Goal: Task Accomplishment & Management: Use online tool/utility

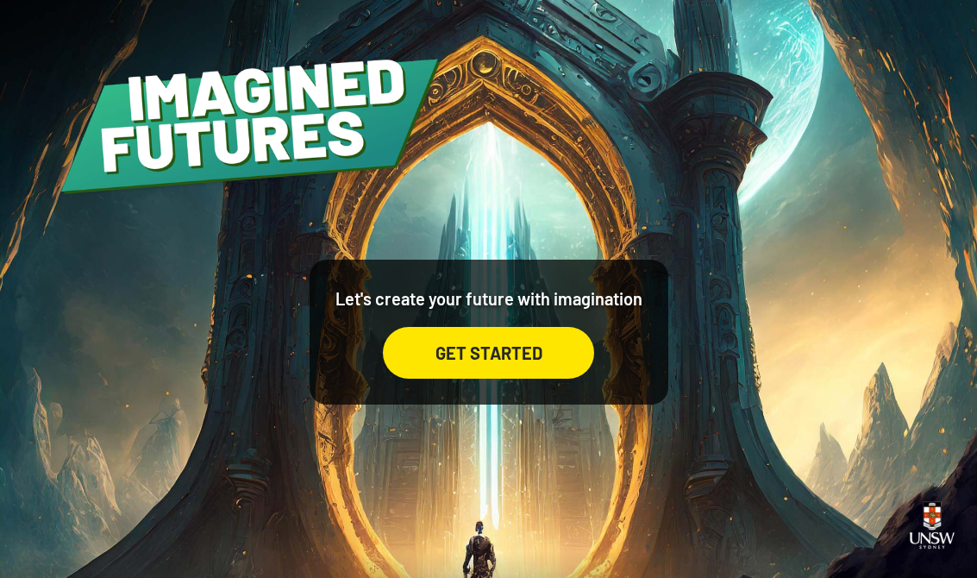
click at [550, 379] on div "GET STARTED" at bounding box center [488, 353] width 211 height 52
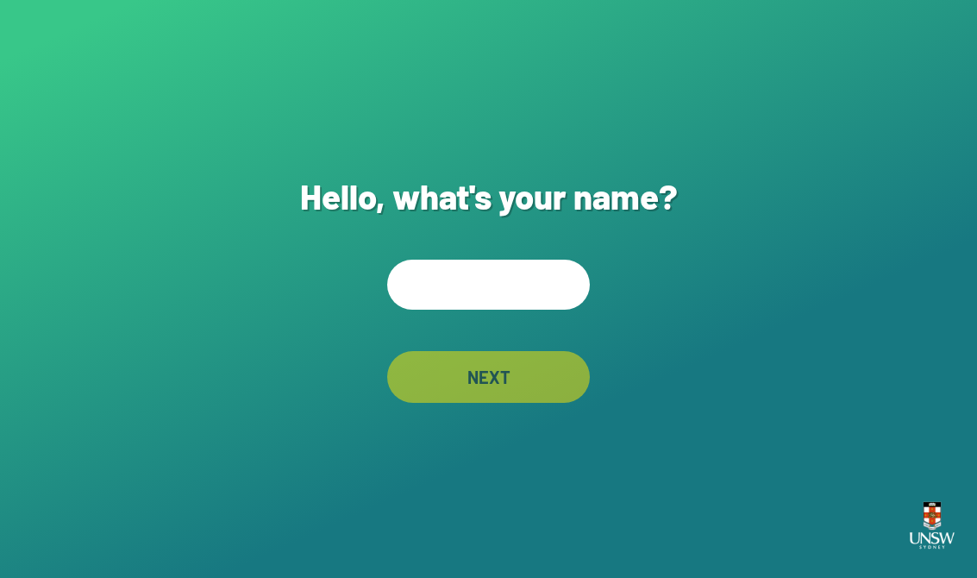
click at [546, 301] on input "text" at bounding box center [488, 285] width 203 height 50
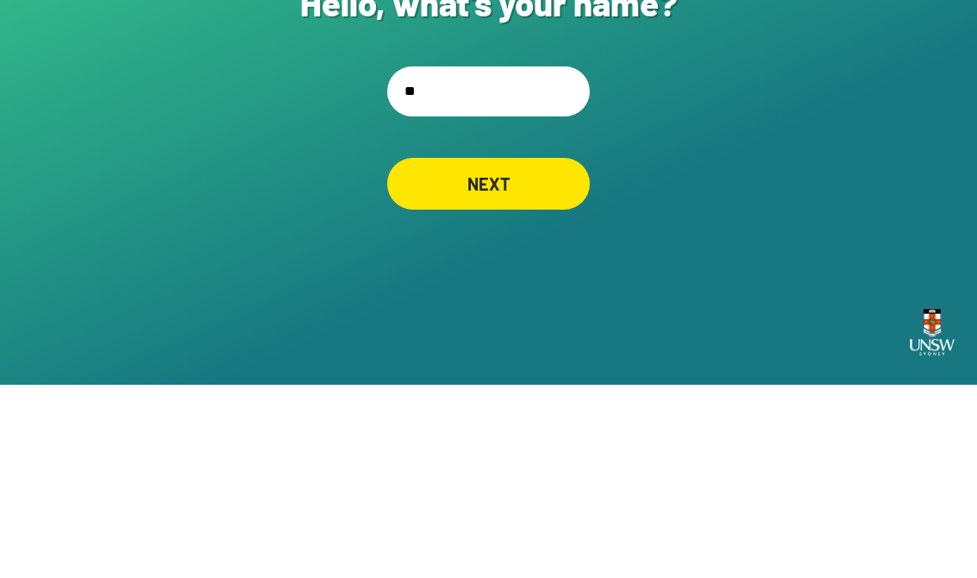
type input "*"
type input "******"
click at [527, 351] on div "NEXT" at bounding box center [488, 377] width 203 height 52
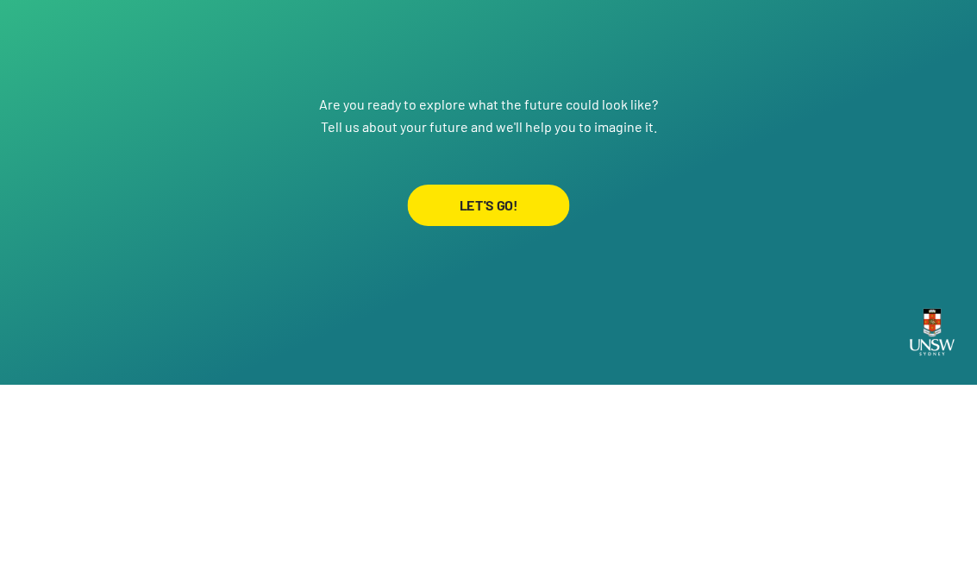
scroll to position [27, 0]
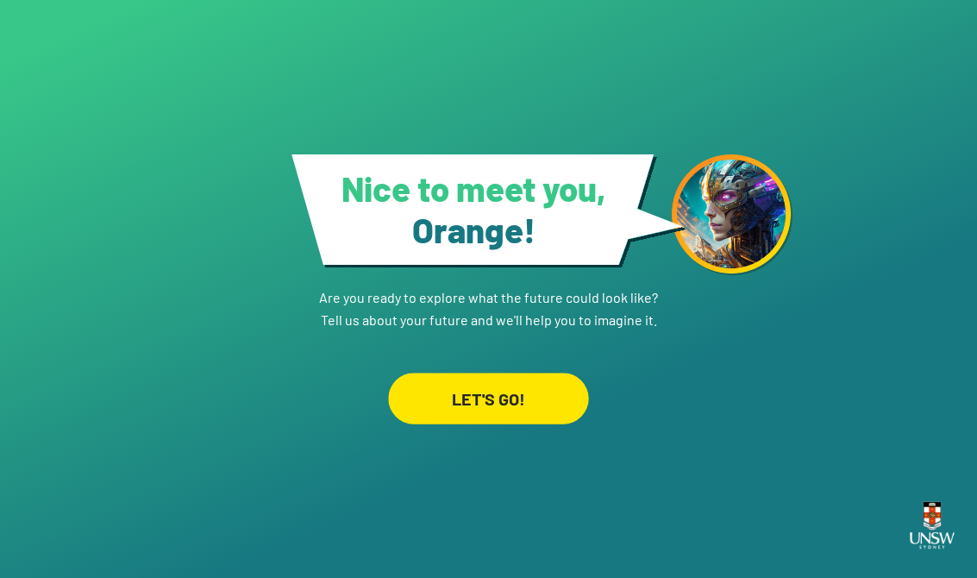
click at [541, 394] on div "LET'S GO!" at bounding box center [488, 398] width 200 height 51
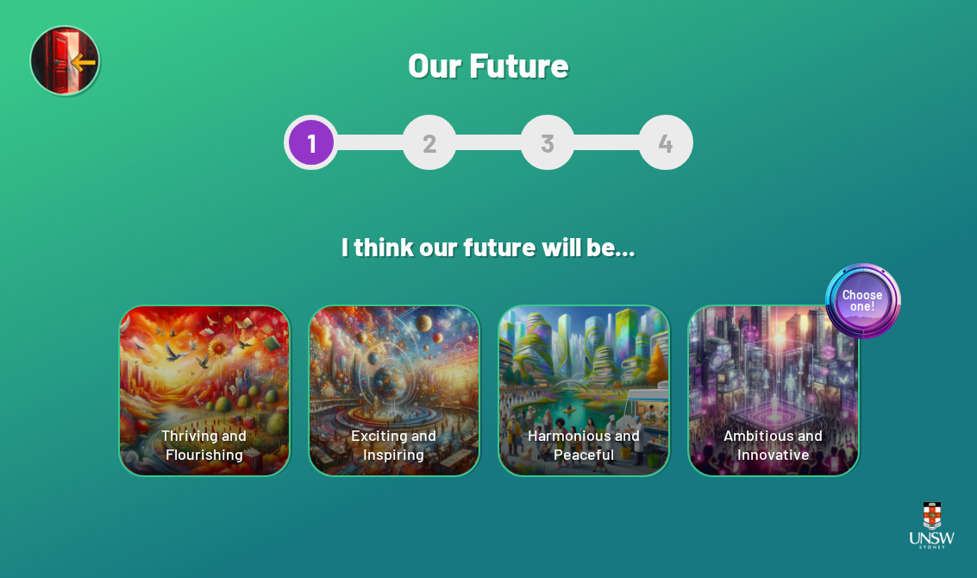
click at [583, 357] on div "Harmonious and Peaceful" at bounding box center [583, 390] width 169 height 169
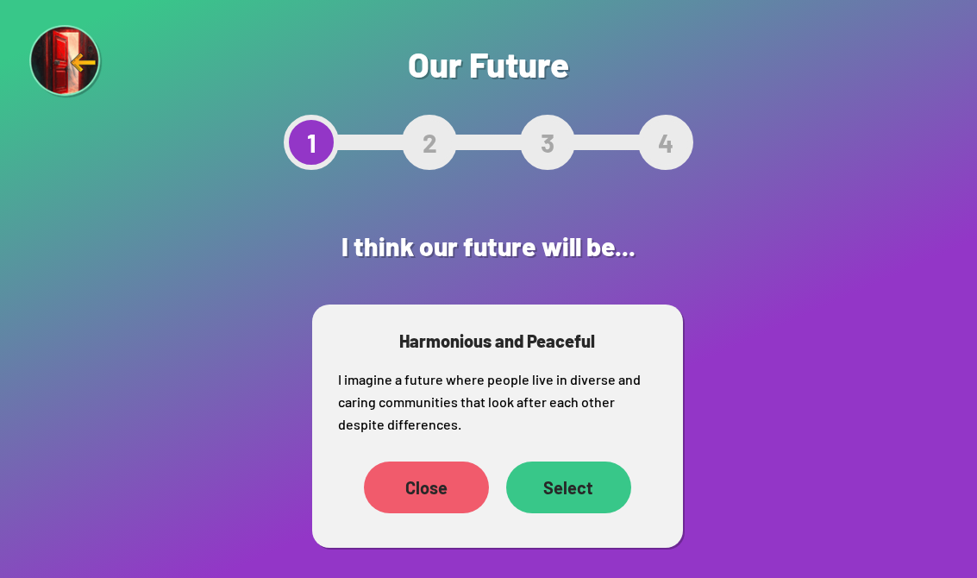
click at [584, 510] on div "Select" at bounding box center [568, 487] width 125 height 52
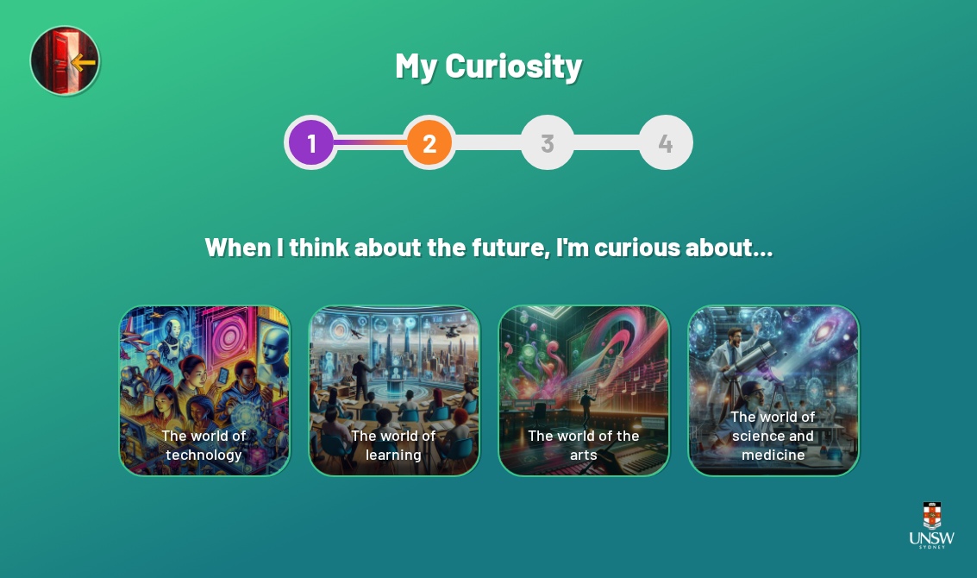
click at [398, 471] on div "The world of learning" at bounding box center [394, 390] width 169 height 169
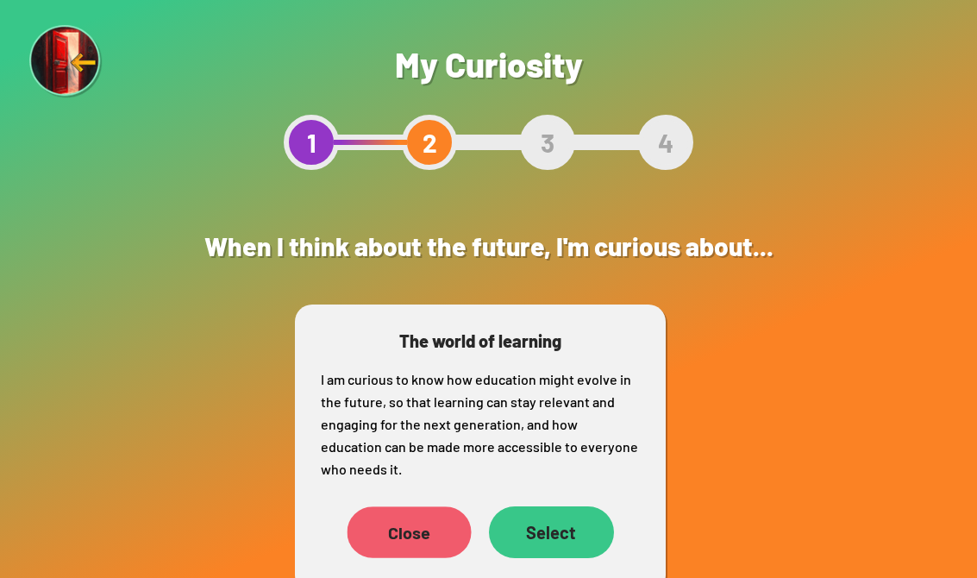
click at [416, 537] on div "Close" at bounding box center [409, 532] width 124 height 52
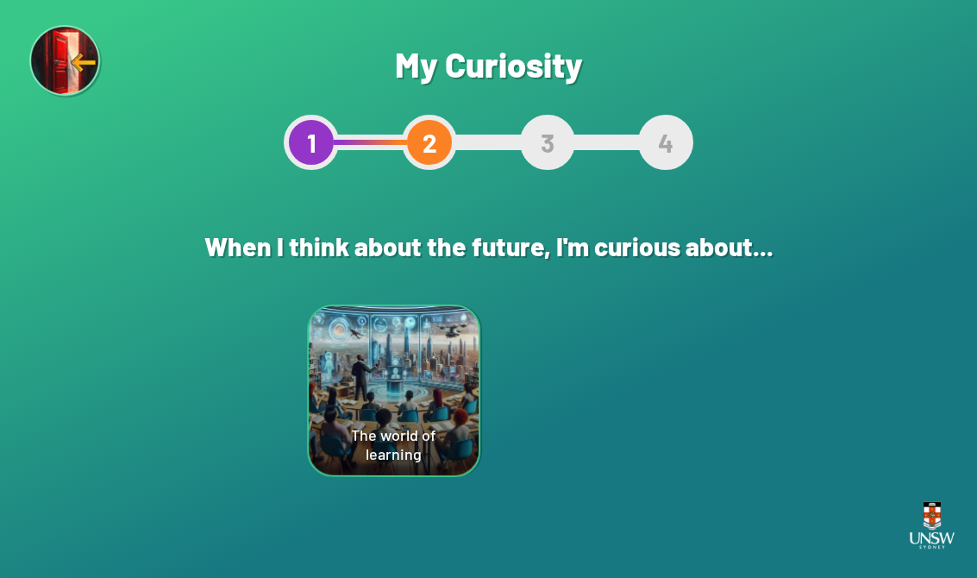
click at [602, 436] on div "The world of the arts" at bounding box center [584, 390] width 170 height 171
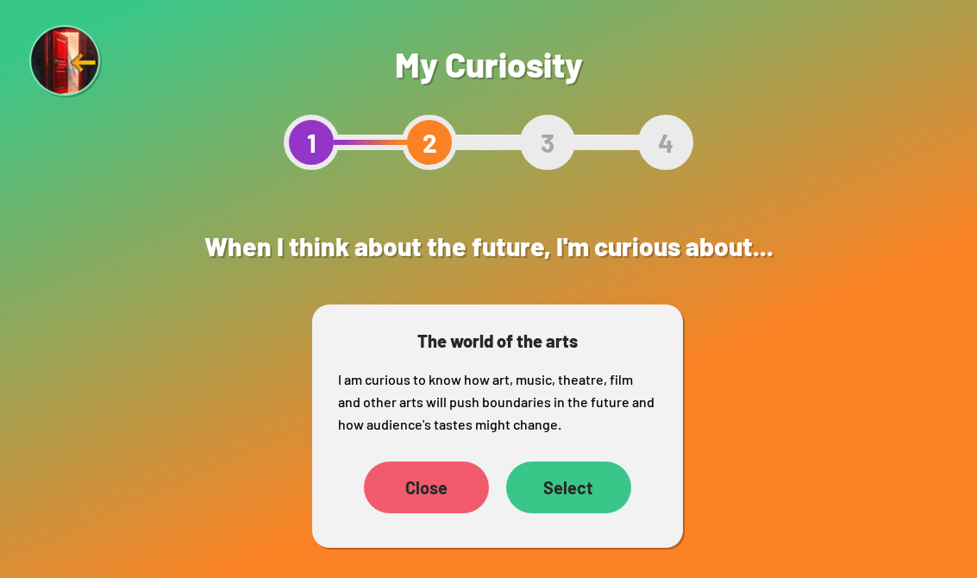
click at [583, 480] on div "Select" at bounding box center [568, 487] width 125 height 52
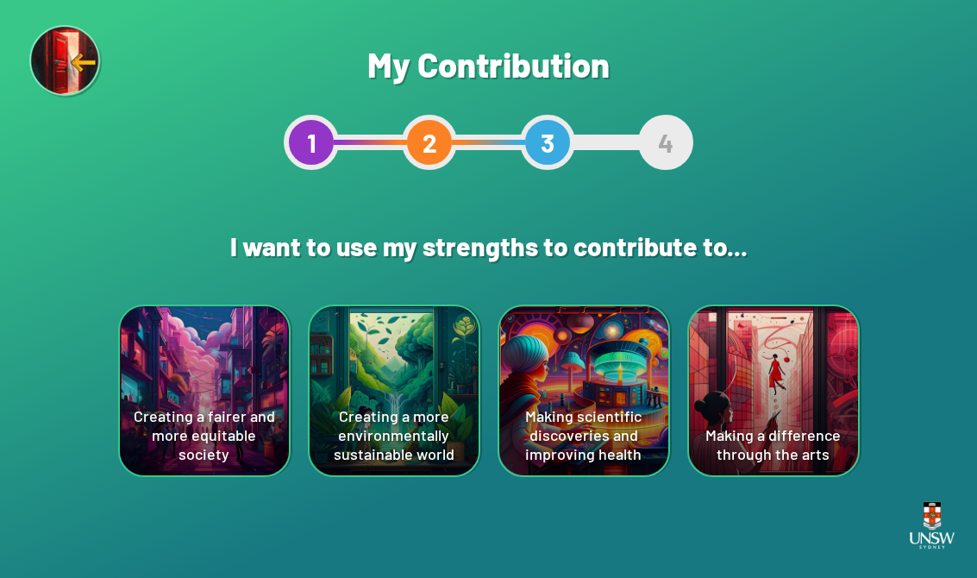
click at [419, 139] on div "2" at bounding box center [429, 142] width 55 height 55
click at [418, 139] on div "2" at bounding box center [429, 142] width 55 height 55
click at [404, 145] on div at bounding box center [370, 143] width 73 height 16
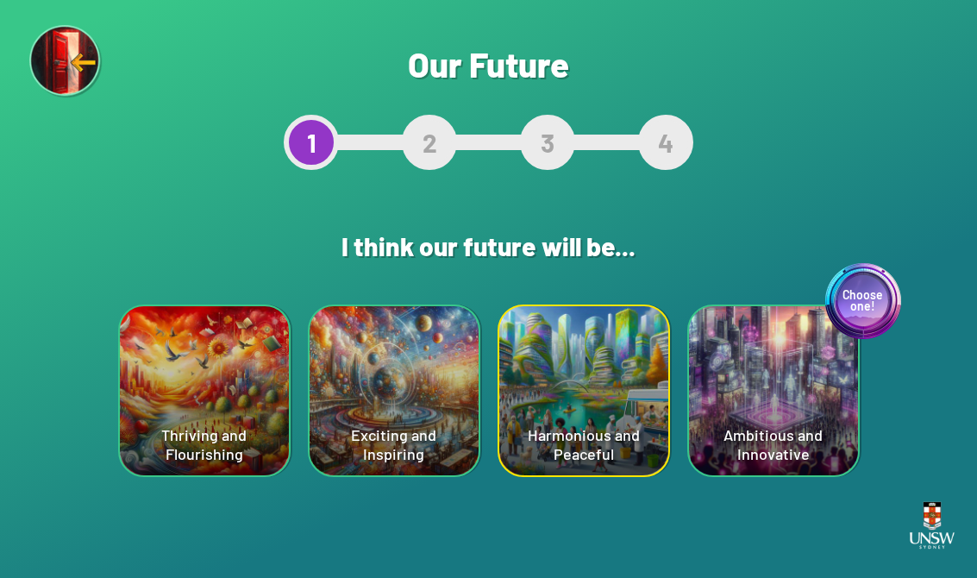
click at [606, 439] on div "Harmonious and Peaceful" at bounding box center [583, 390] width 169 height 169
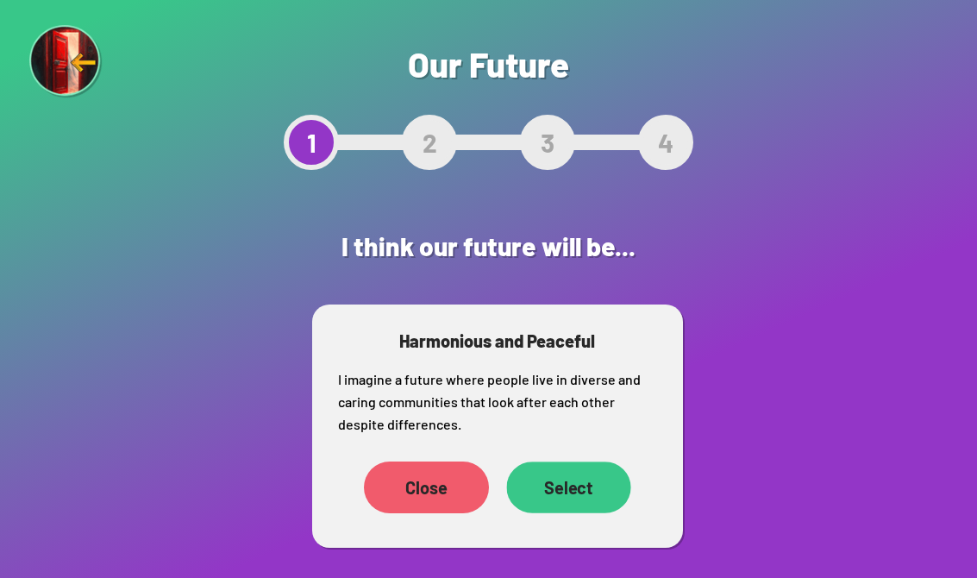
click at [571, 487] on div "Select" at bounding box center [568, 487] width 124 height 52
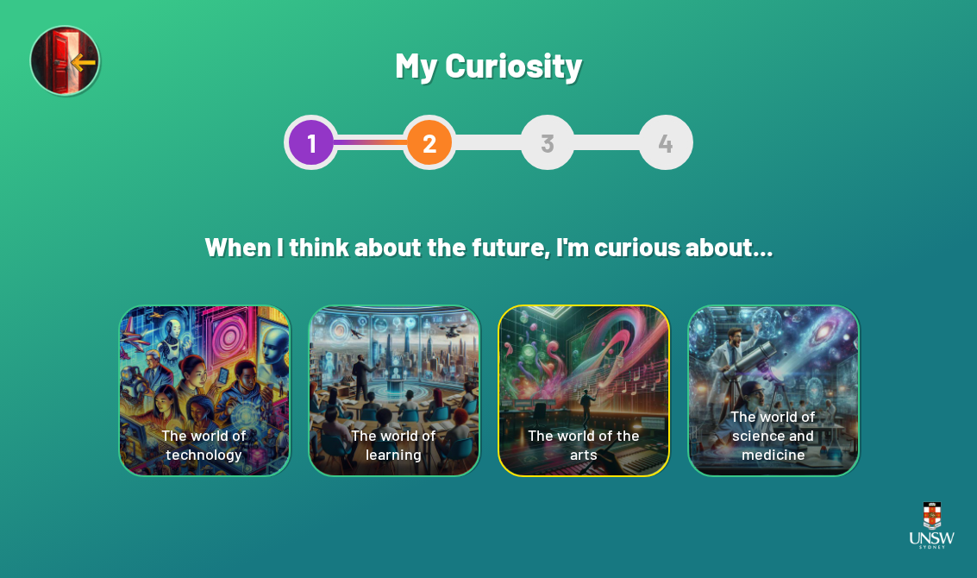
click at [209, 399] on div "The world of technology" at bounding box center [204, 390] width 169 height 169
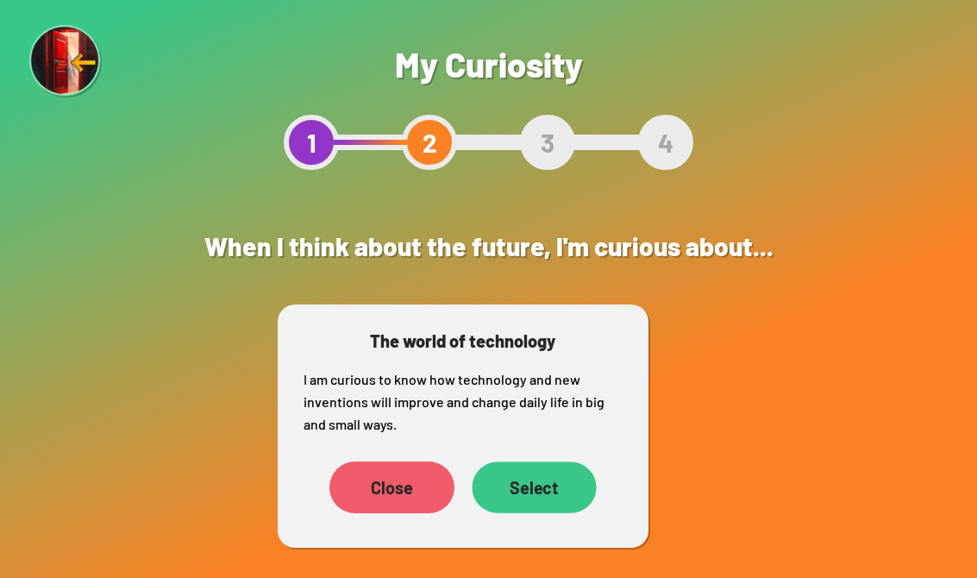
click at [555, 488] on div "Select" at bounding box center [534, 487] width 124 height 52
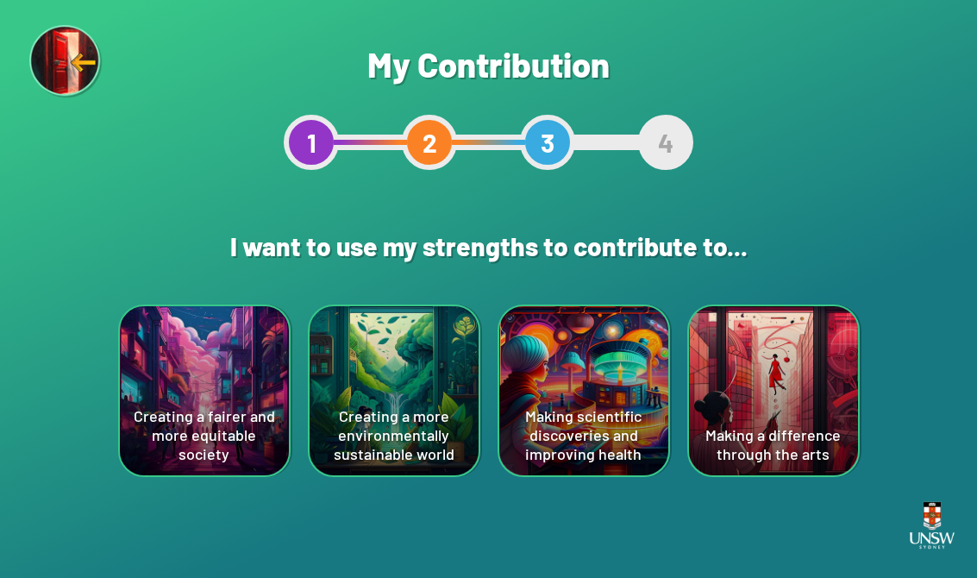
click at [641, 500] on div "Are you sure? This will reset your answers Yes, Redo Never mind My Contribution…" at bounding box center [488, 289] width 977 height 578
click at [641, 336] on div "Making a difference through the arts" at bounding box center [773, 390] width 169 height 169
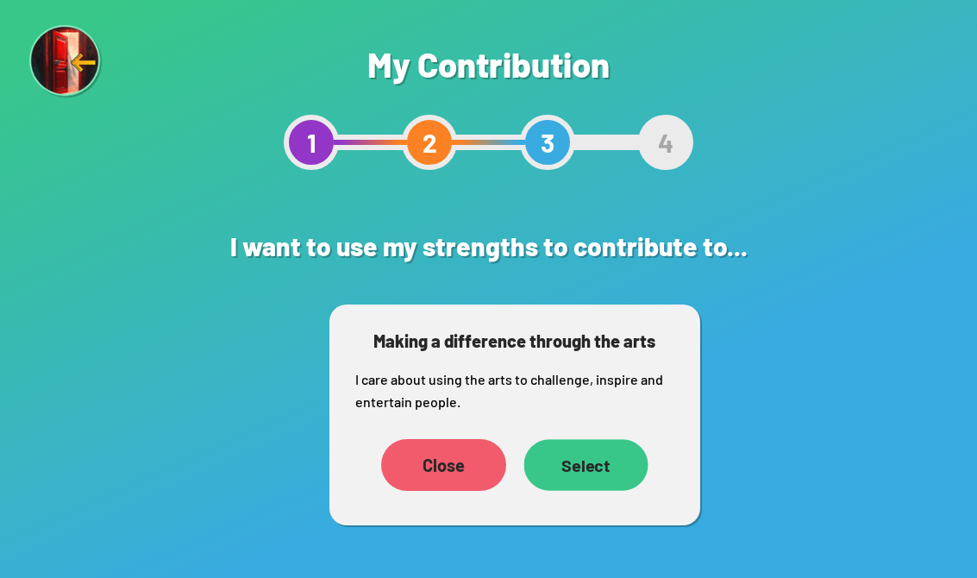
click at [597, 454] on div "Select" at bounding box center [586, 465] width 124 height 52
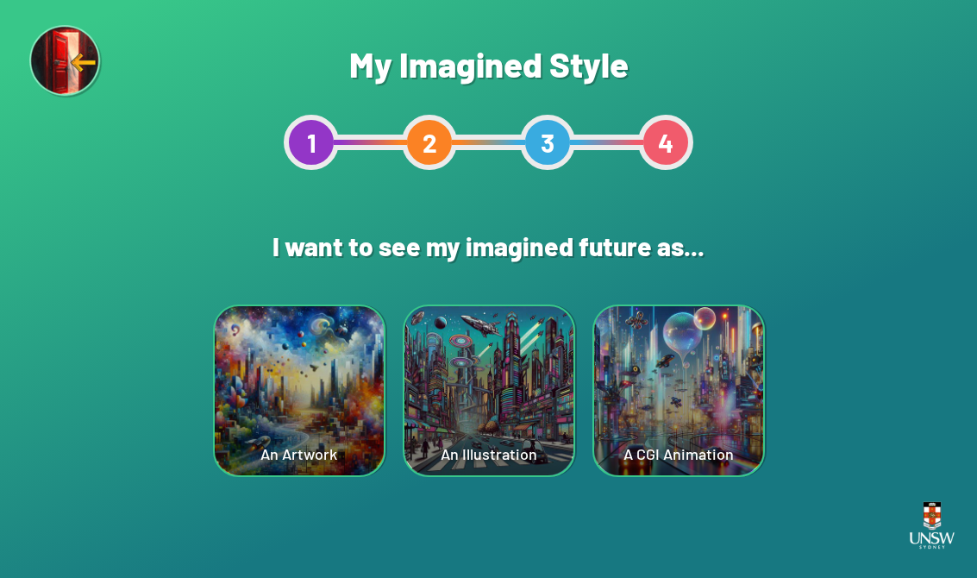
click at [641, 419] on div "A CGI Animation" at bounding box center [678, 390] width 169 height 169
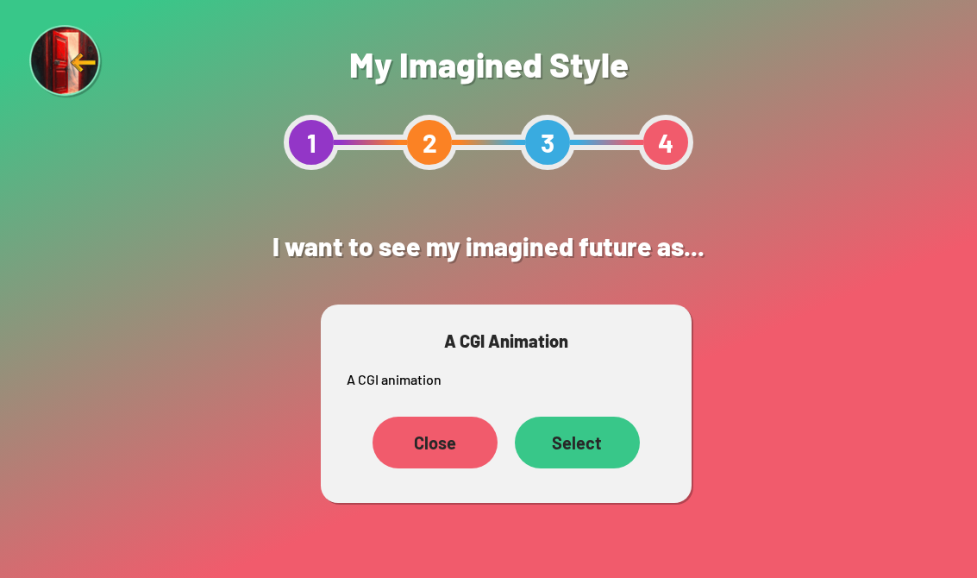
click at [588, 436] on div "Select" at bounding box center [577, 443] width 125 height 52
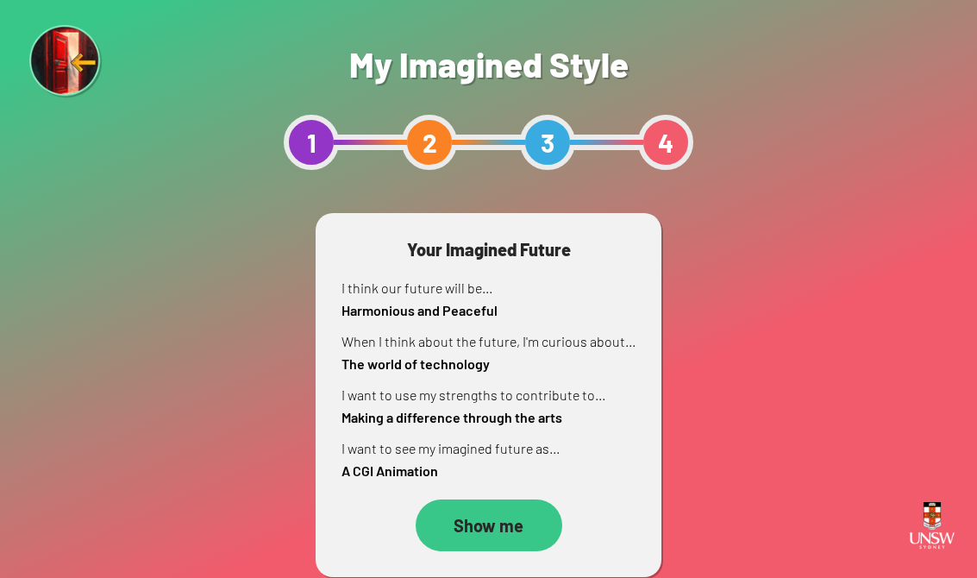
click at [618, 541] on link "Show me" at bounding box center [489, 525] width 294 height 52
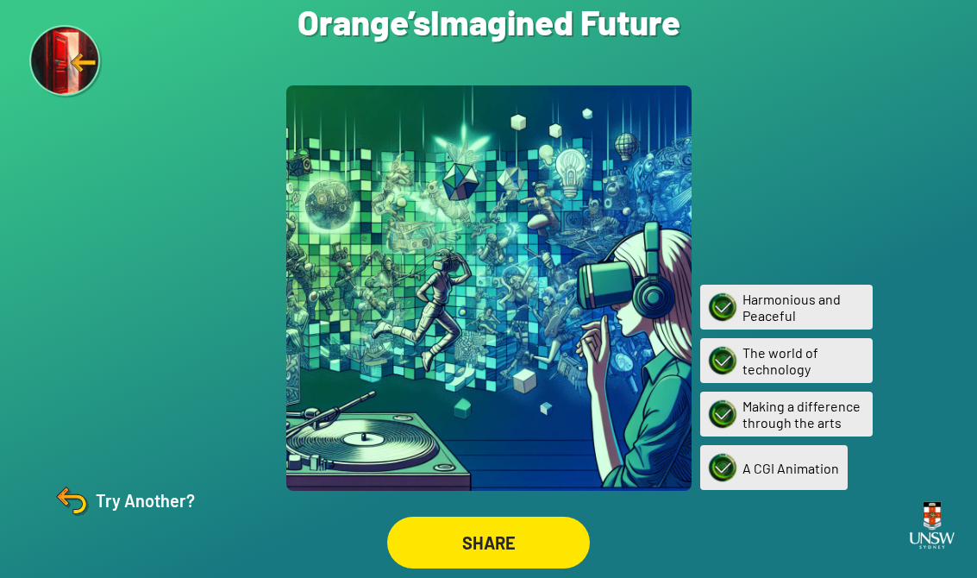
click at [212, 534] on div "Are you sure? You are about to restart the questions. Your current ‘Imagined Fu…" at bounding box center [488, 289] width 977 height 578
click at [510, 537] on div "SHARE" at bounding box center [489, 543] width 198 height 50
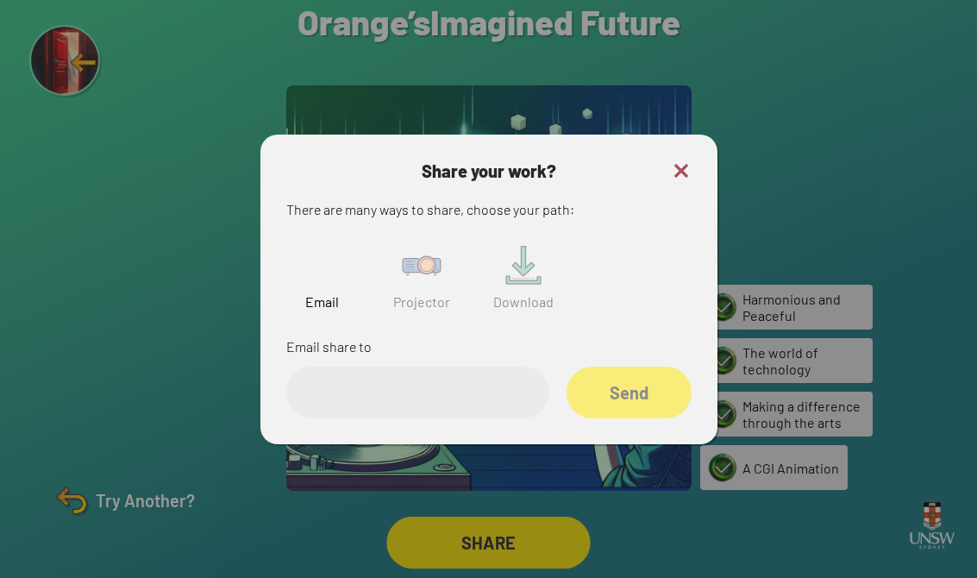
click at [460, 285] on div "Email Projector Download" at bounding box center [488, 273] width 405 height 89
click at [412, 280] on img at bounding box center [421, 265] width 55 height 55
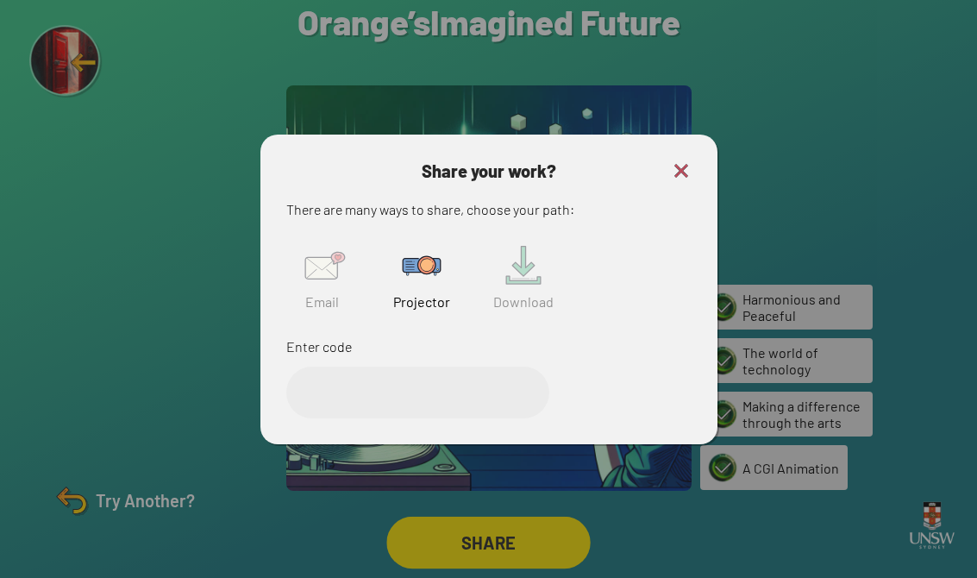
click at [412, 280] on img at bounding box center [421, 265] width 55 height 55
click at [446, 398] on input "text" at bounding box center [417, 393] width 263 height 52
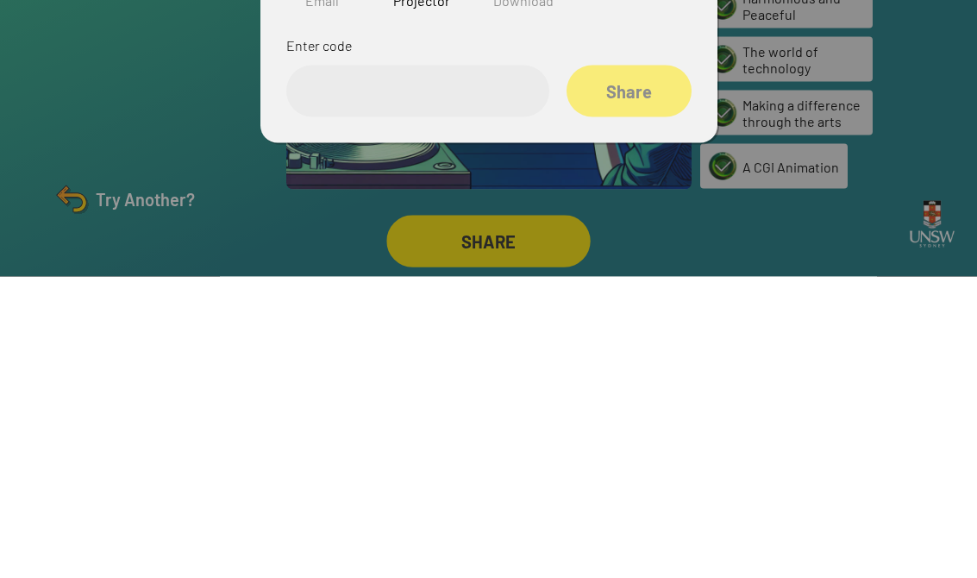
click at [641, 151] on div at bounding box center [488, 289] width 977 height 578
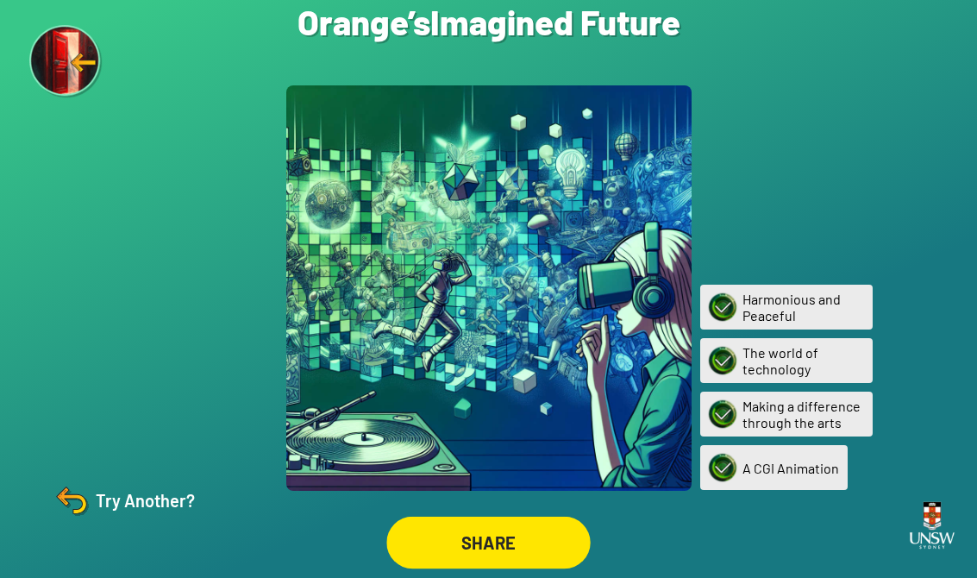
click at [129, 489] on div "Try Another?" at bounding box center [123, 500] width 144 height 41
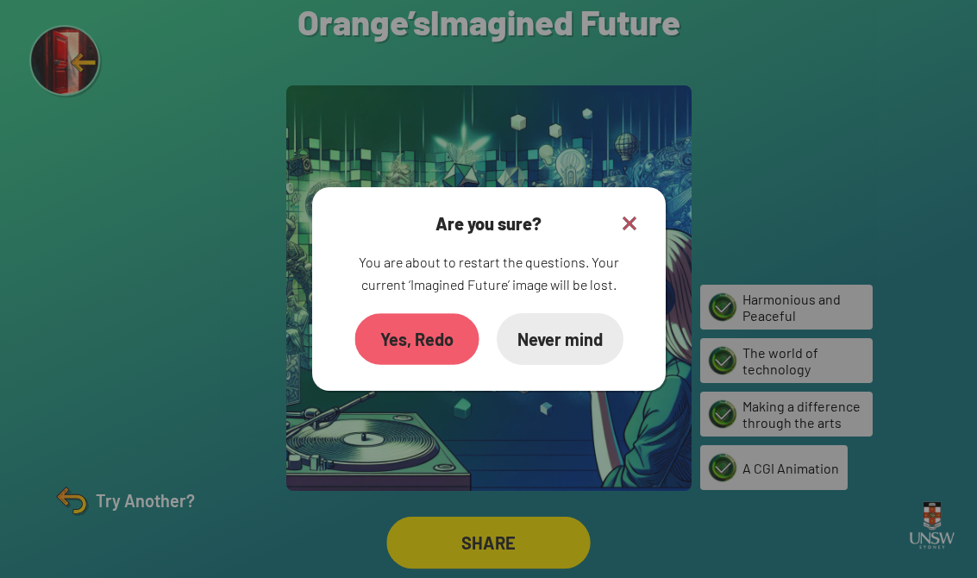
click at [422, 334] on div "Yes, Redo" at bounding box center [417, 339] width 124 height 52
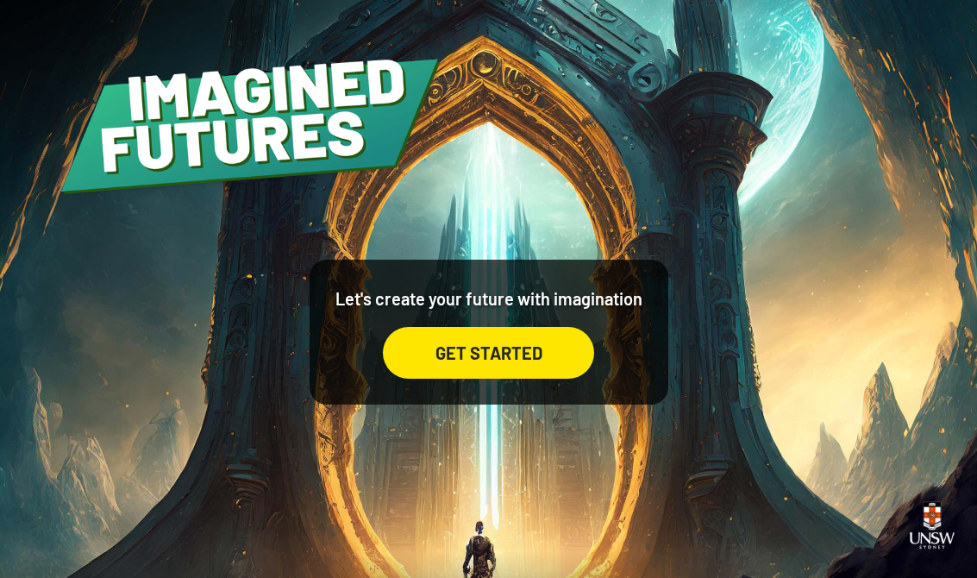
click at [461, 369] on div "GET STARTED" at bounding box center [488, 353] width 211 height 52
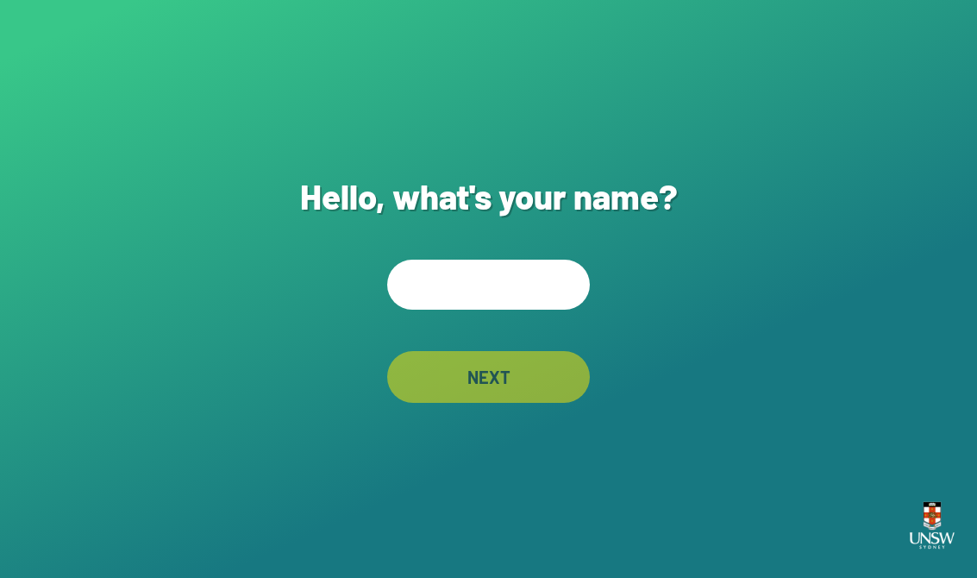
click at [486, 298] on input "text" at bounding box center [488, 285] width 203 height 50
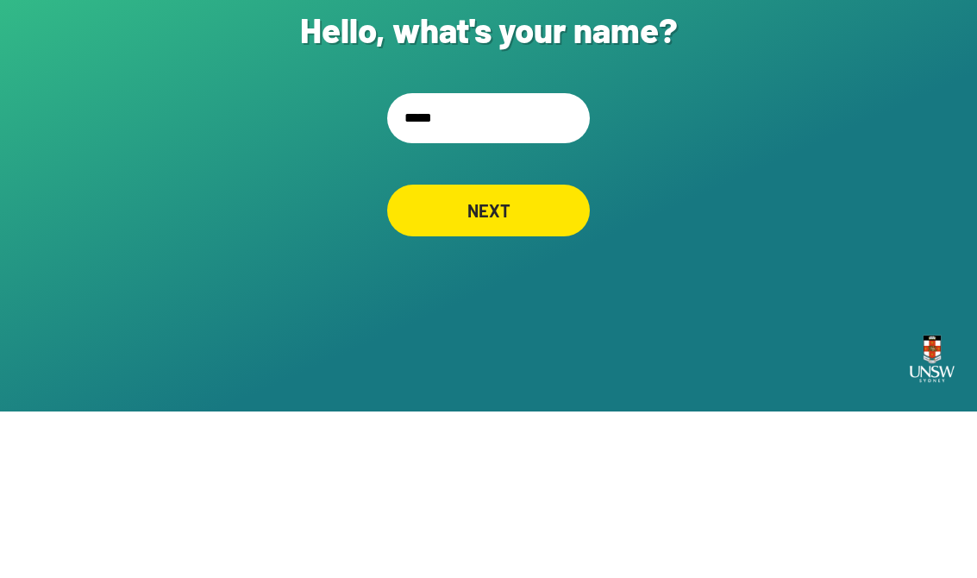
type input "******"
click at [506, 353] on div "NEXT" at bounding box center [488, 377] width 191 height 48
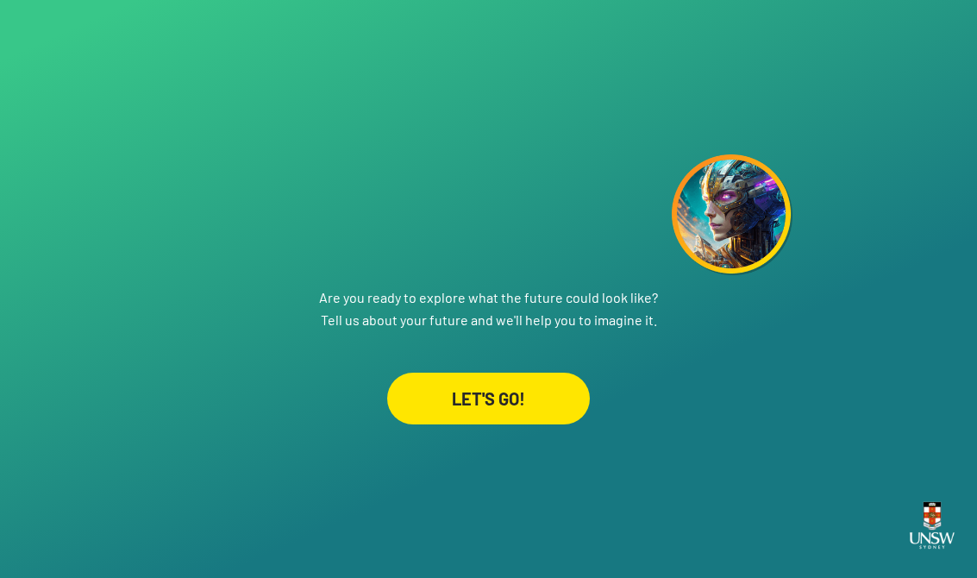
click at [504, 378] on div "LET'S GO!" at bounding box center [488, 399] width 203 height 52
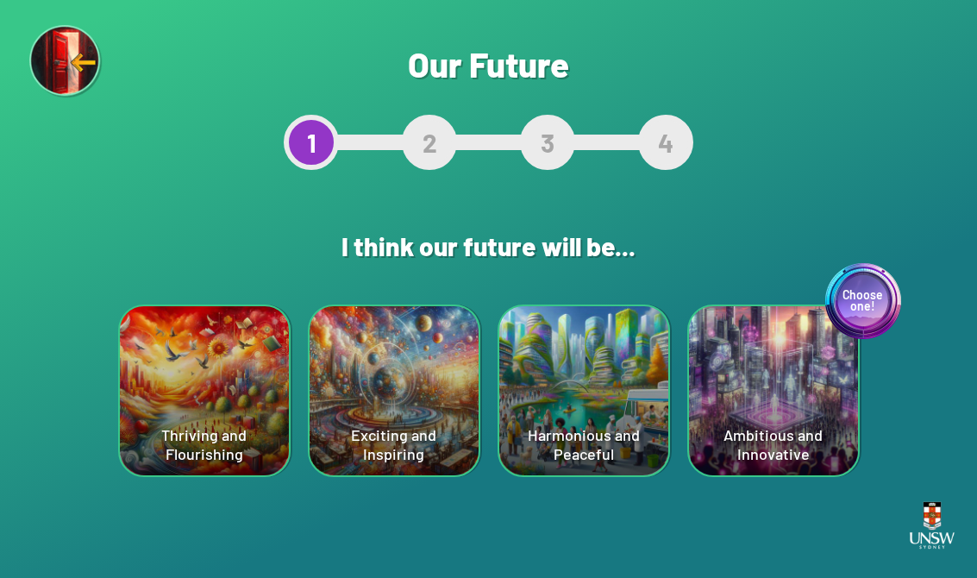
click at [558, 400] on div "Harmonious and Peaceful" at bounding box center [583, 390] width 169 height 169
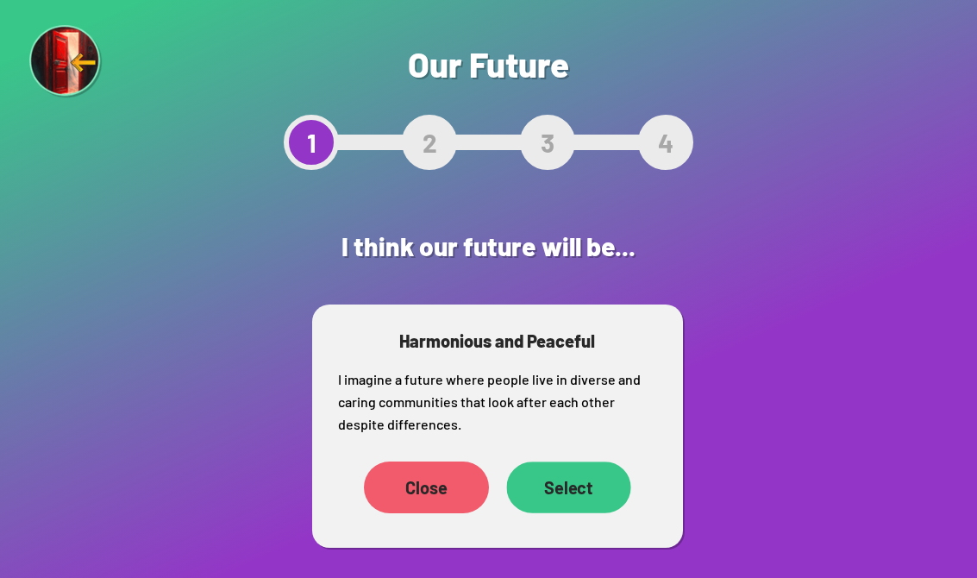
click at [564, 496] on div "Select" at bounding box center [568, 487] width 124 height 52
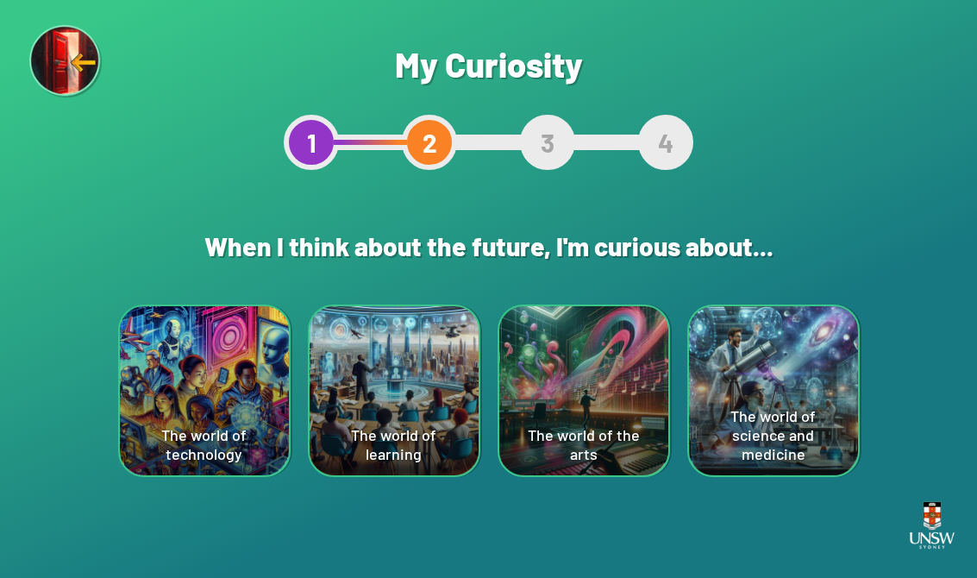
click at [641, 395] on div "The world of science and medicine" at bounding box center [773, 390] width 169 height 169
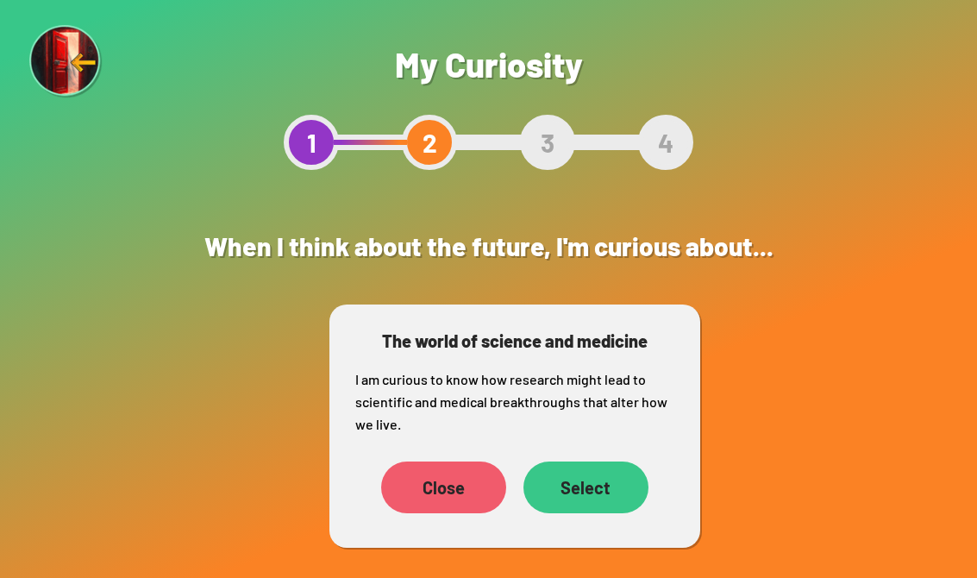
click at [596, 511] on div "Select" at bounding box center [586, 487] width 125 height 52
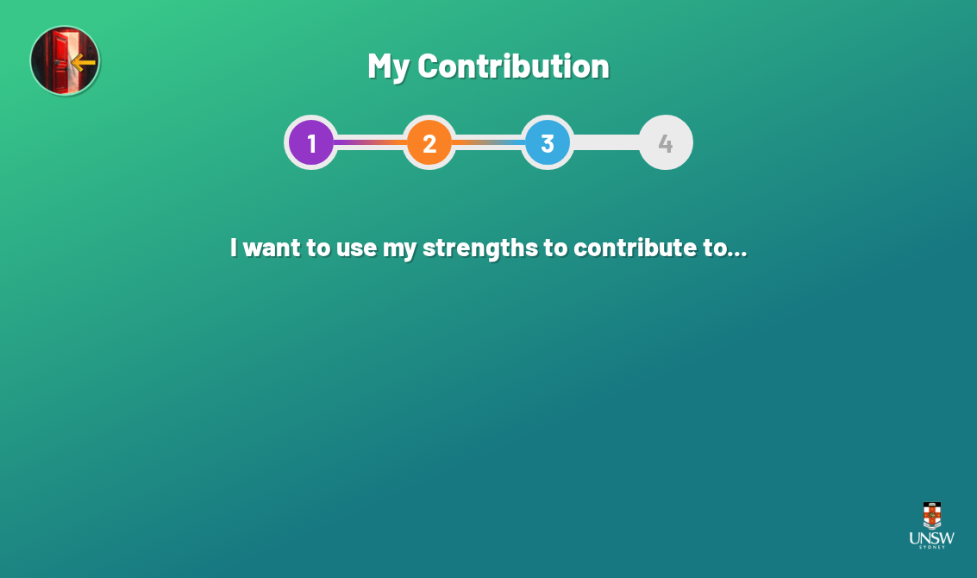
click at [603, 518] on div "Are you sure? This will reset your answers Yes, Redo Never mind My Contribution…" at bounding box center [488, 289] width 977 height 578
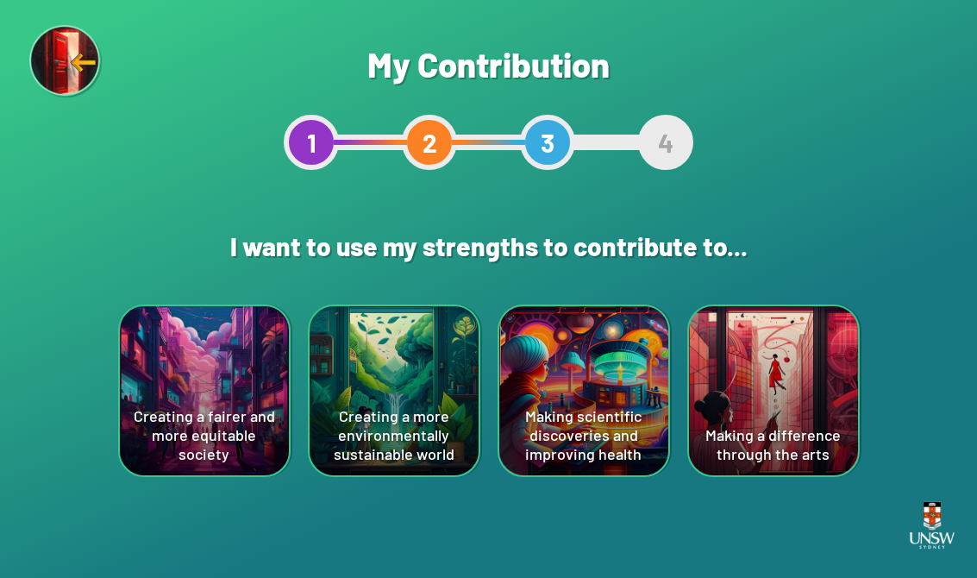
click at [641, 449] on div "Making a difference through the arts" at bounding box center [773, 390] width 169 height 169
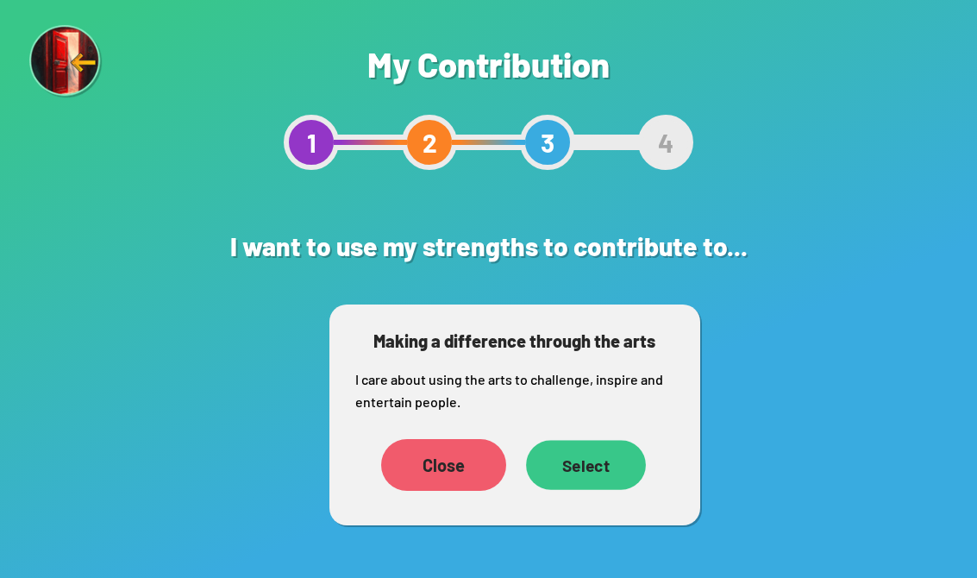
click at [597, 461] on div "Select" at bounding box center [586, 464] width 120 height 49
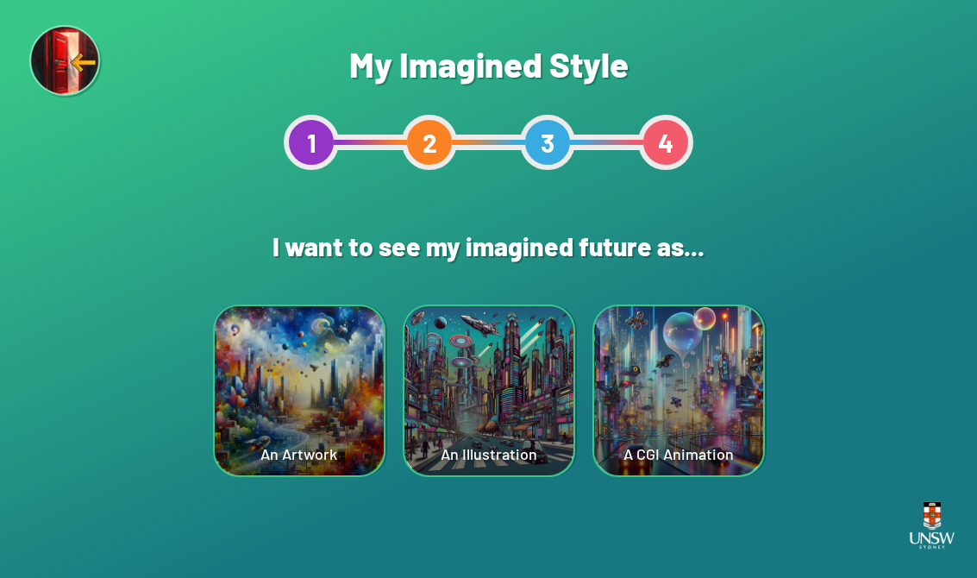
click at [641, 411] on div "A CGI Animation" at bounding box center [678, 390] width 169 height 169
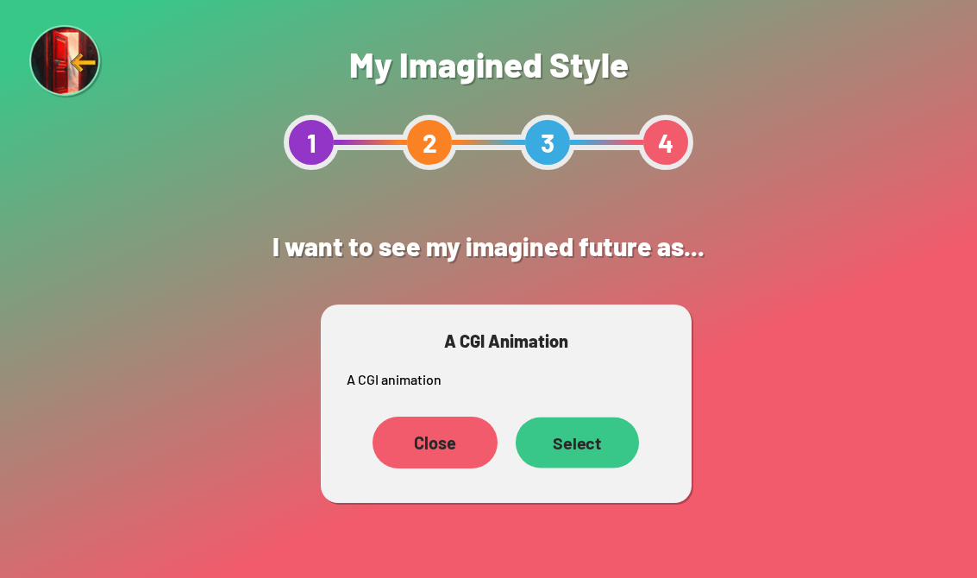
click at [611, 453] on div "Select" at bounding box center [576, 442] width 123 height 51
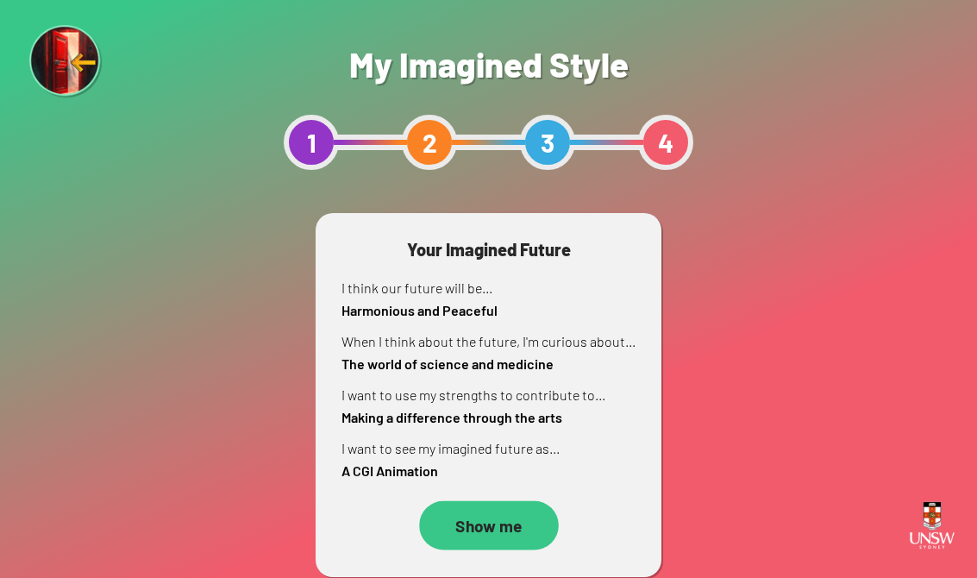
click at [495, 524] on div "Show me" at bounding box center [489, 524] width 140 height 49
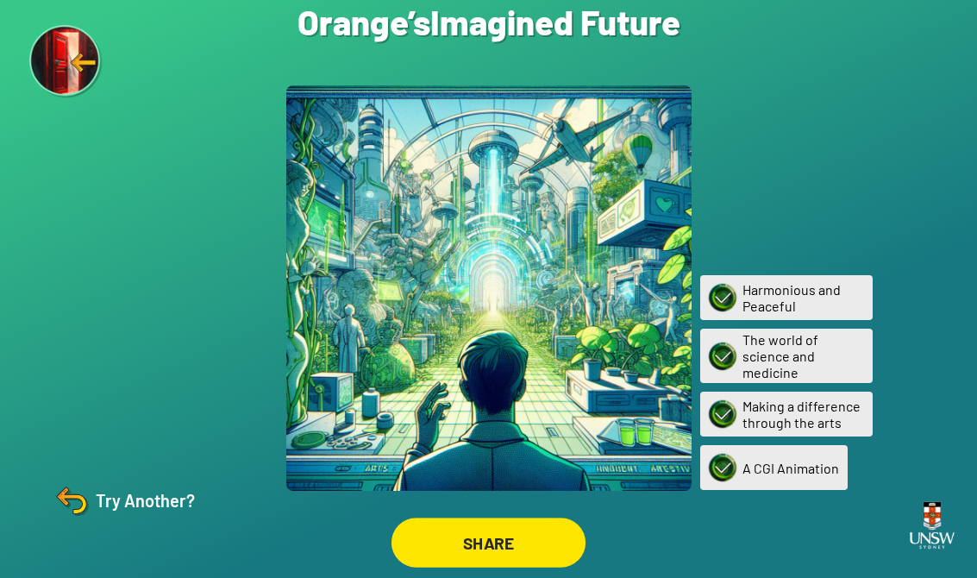
click at [506, 562] on div "SHARE" at bounding box center [489, 543] width 194 height 50
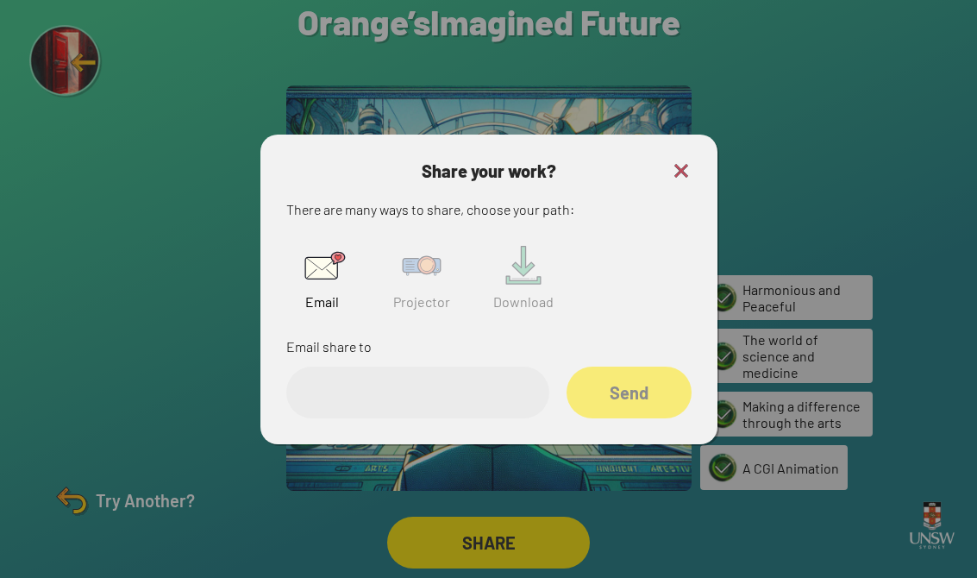
click at [434, 289] on img at bounding box center [421, 265] width 55 height 55
click at [405, 415] on input "text" at bounding box center [417, 393] width 263 height 52
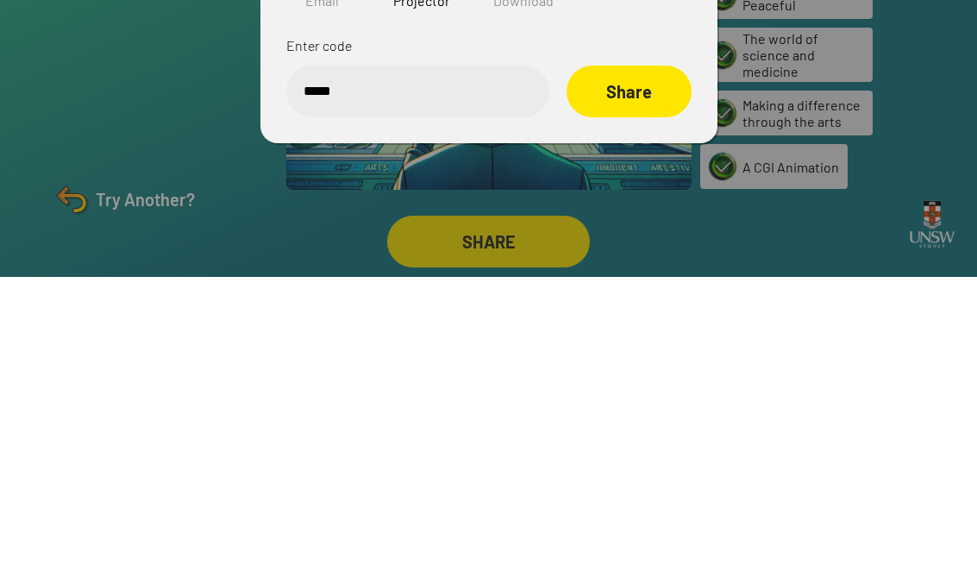
type input "******"
click at [641, 367] on div "Share" at bounding box center [628, 392] width 123 height 51
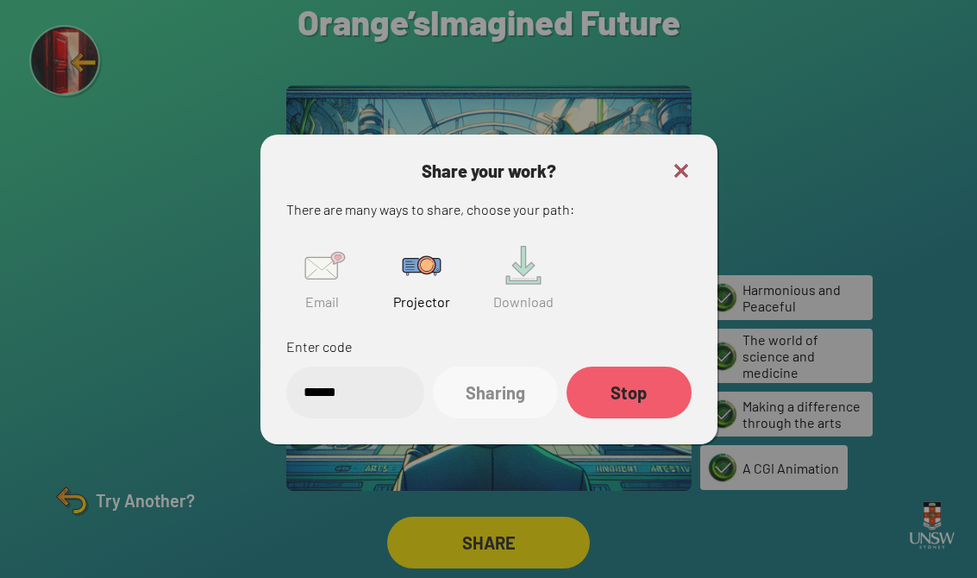
click at [524, 389] on div "Sharing" at bounding box center [495, 393] width 125 height 52
click at [411, 267] on img at bounding box center [421, 265] width 55 height 55
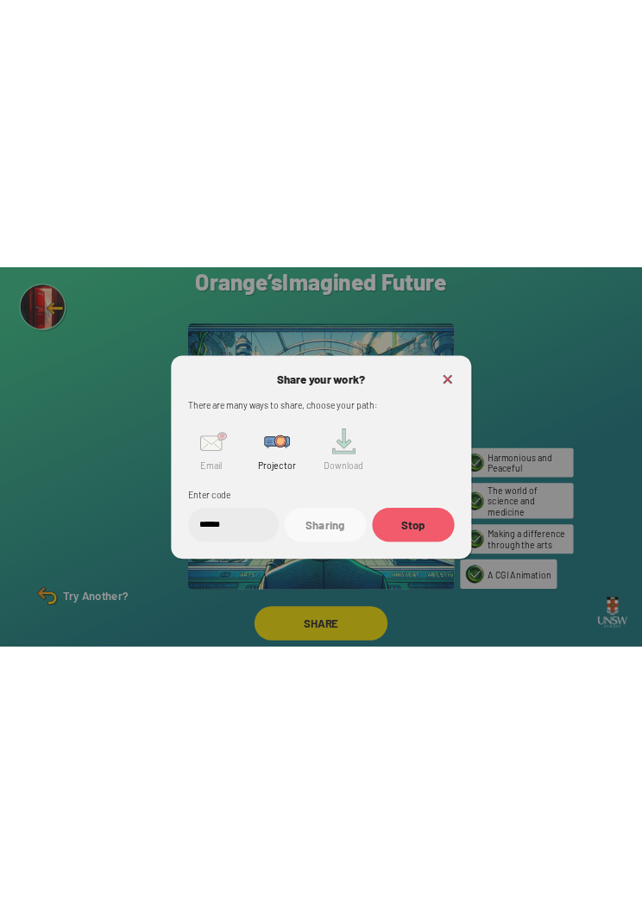
scroll to position [0, 0]
